Goal: Complete application form: Complete application form

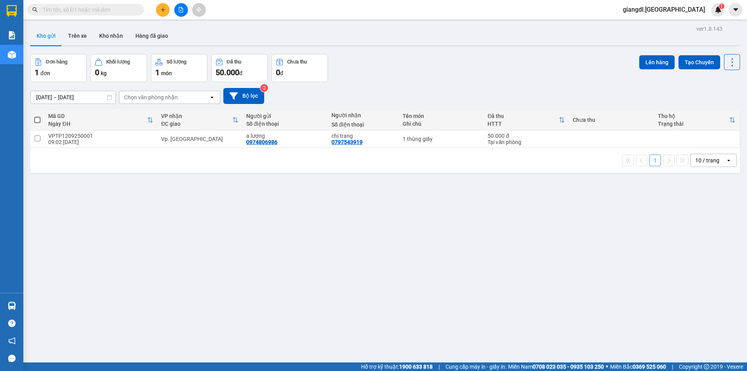
click at [161, 10] on icon "plus" at bounding box center [162, 9] width 5 height 5
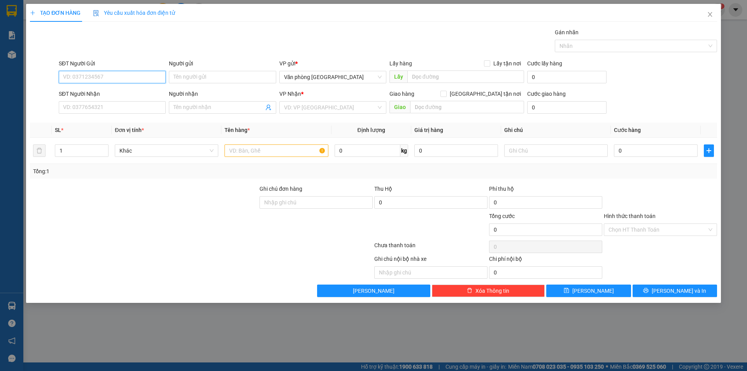
click at [133, 79] on input "SĐT Người Gửi" at bounding box center [112, 77] width 107 height 12
type input "0981931532"
click at [125, 94] on div "0981931532 - [PERSON_NAME]" at bounding box center [112, 92] width 98 height 9
type input "[PERSON_NAME]"
type input "0909199657"
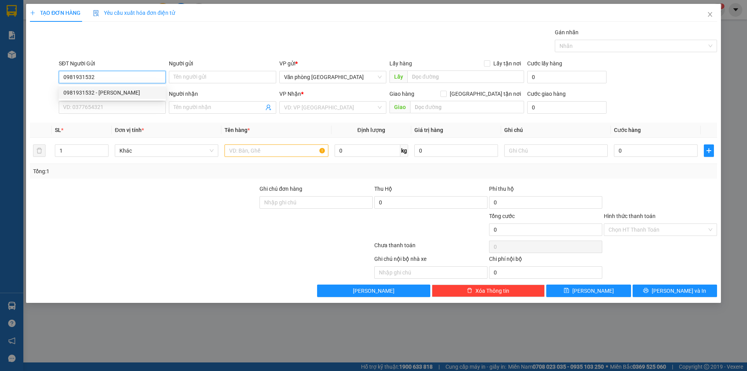
type input "[PERSON_NAME]"
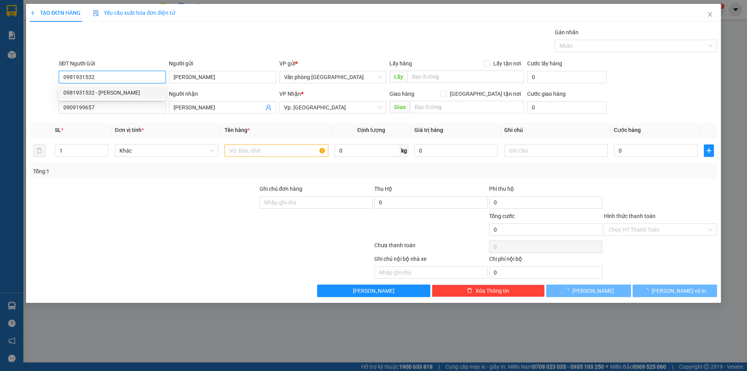
type input "100.000"
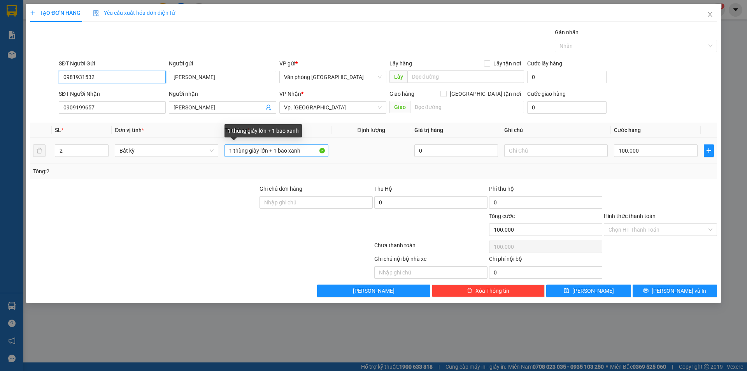
type input "0981931532"
click at [268, 150] on input "1 thùng giấy lớn + 1 bao xanh" at bounding box center [275, 150] width 103 height 12
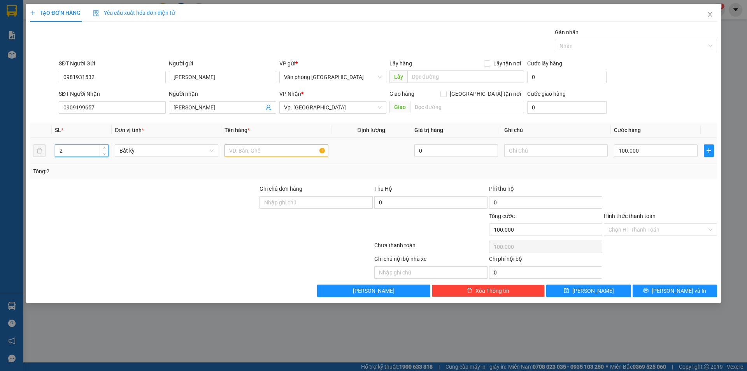
click at [93, 151] on input "2" at bounding box center [81, 151] width 53 height 12
type input "4"
click at [255, 150] on input "text" at bounding box center [275, 150] width 103 height 12
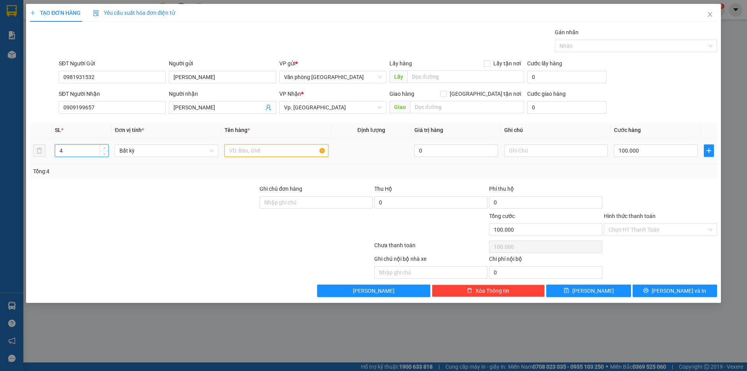
type input "0"
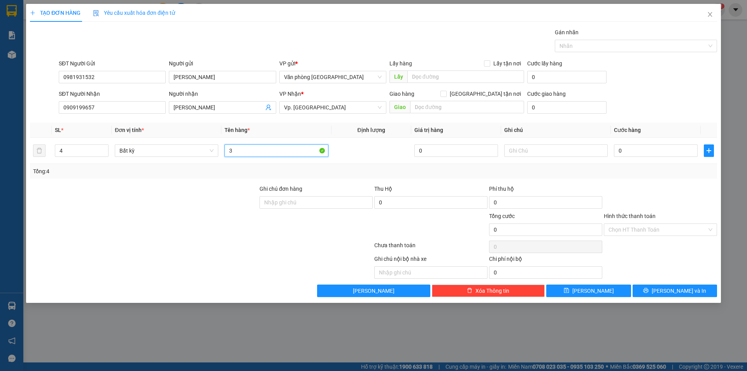
type input "3"
type input "3 THÙNG GIẤY + 1 BAO XANH"
click at [618, 148] on input "0" at bounding box center [656, 150] width 84 height 12
click at [618, 152] on input "0" at bounding box center [656, 150] width 84 height 12
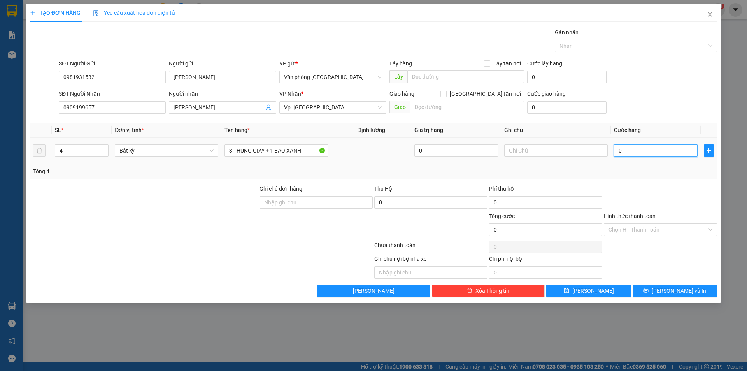
click at [618, 152] on input "0" at bounding box center [656, 150] width 84 height 12
click at [618, 153] on input "0" at bounding box center [656, 150] width 84 height 12
click at [618, 152] on input "0" at bounding box center [656, 150] width 84 height 12
click at [619, 150] on input "0" at bounding box center [656, 150] width 84 height 12
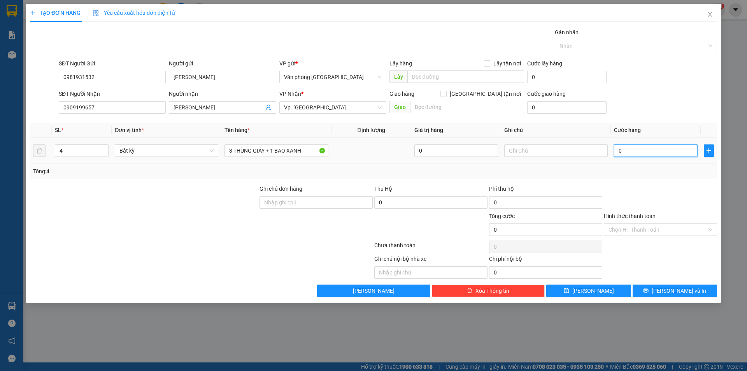
click at [619, 150] on input "0" at bounding box center [656, 150] width 84 height 12
click at [626, 148] on input "0" at bounding box center [656, 150] width 84 height 12
click at [622, 150] on input "0" at bounding box center [656, 150] width 84 height 12
click at [619, 151] on input "0" at bounding box center [656, 150] width 84 height 12
type input "20"
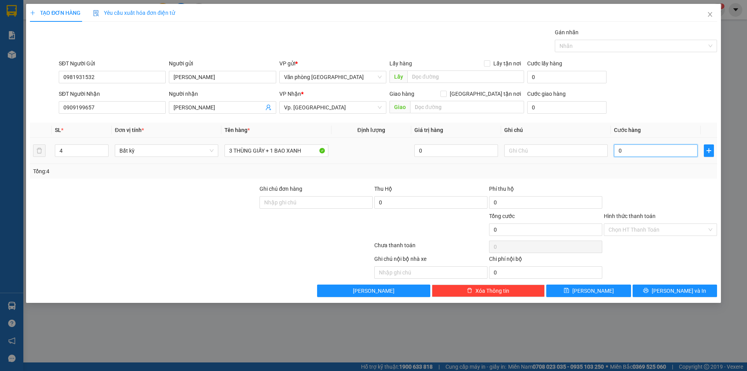
type input "20"
type input "200"
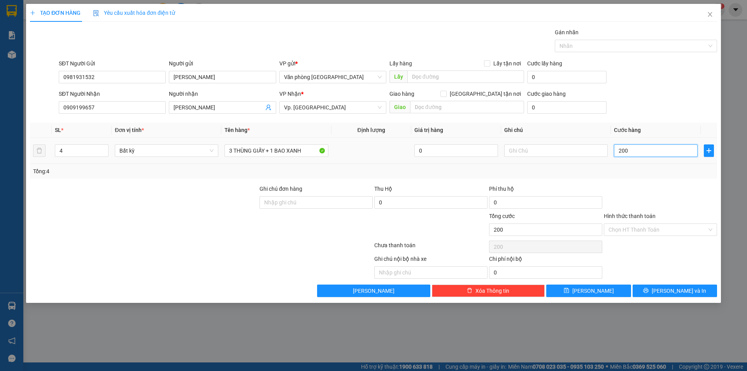
type input "2.000"
type input "20.000"
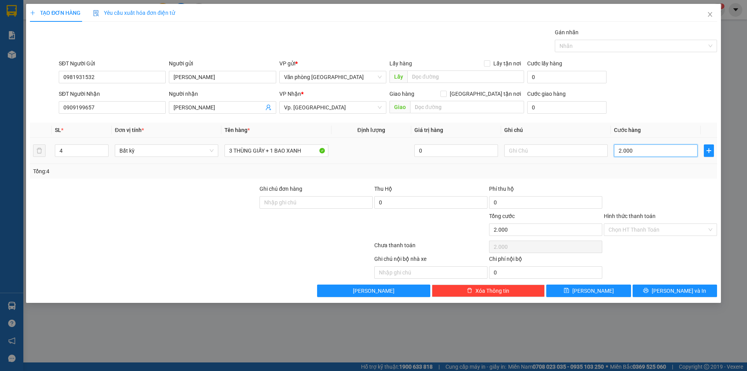
type input "20.000"
type input "200.000"
click at [649, 289] on button "Lưu và In" at bounding box center [674, 290] width 84 height 12
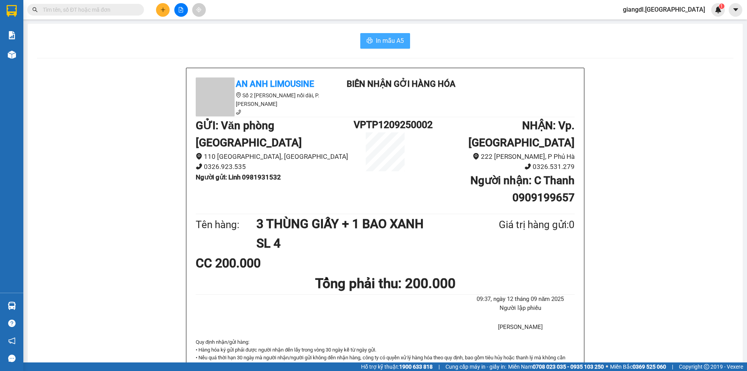
click at [367, 40] on icon "printer" at bounding box center [370, 40] width 6 height 5
click at [377, 37] on span "In mẫu A5" at bounding box center [390, 41] width 28 height 10
